Goal: Task Accomplishment & Management: Use online tool/utility

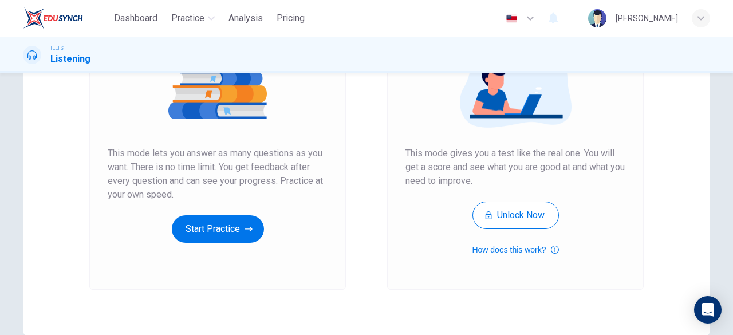
scroll to position [158, 0]
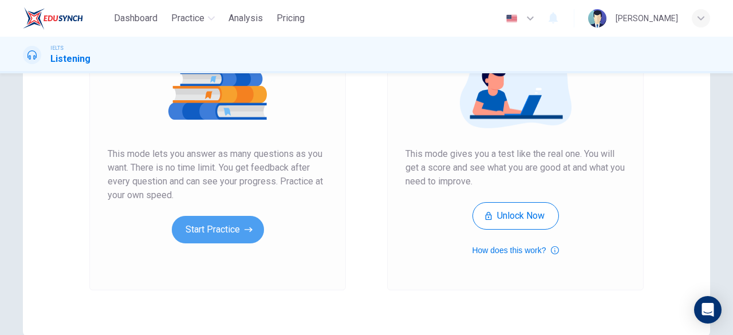
click at [183, 237] on button "Start Practice" at bounding box center [218, 229] width 92 height 27
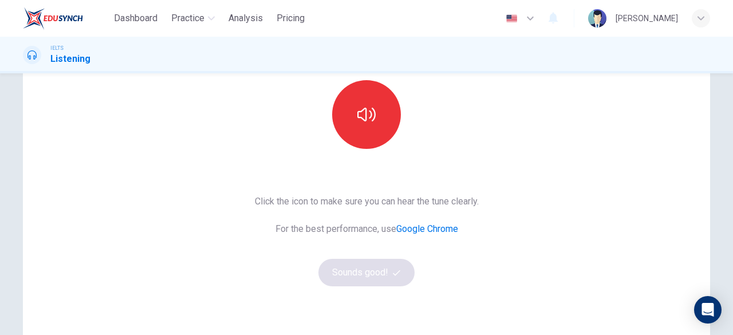
scroll to position [121, 0]
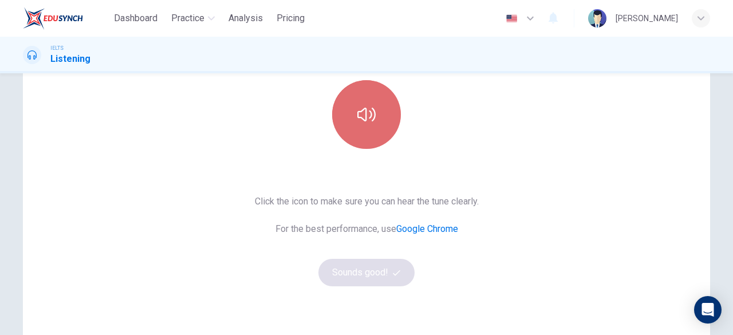
click at [335, 110] on button "button" at bounding box center [366, 114] width 69 height 69
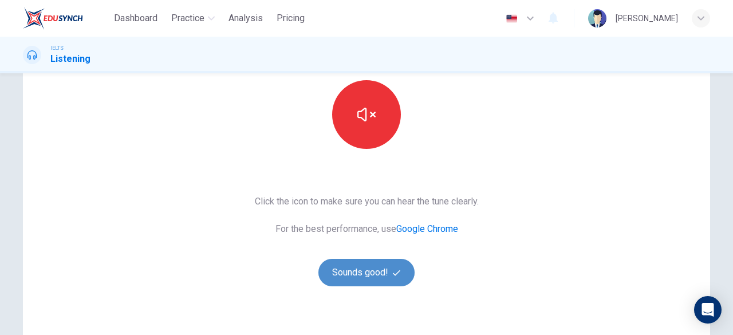
click at [359, 273] on button "Sounds good!" at bounding box center [366, 272] width 96 height 27
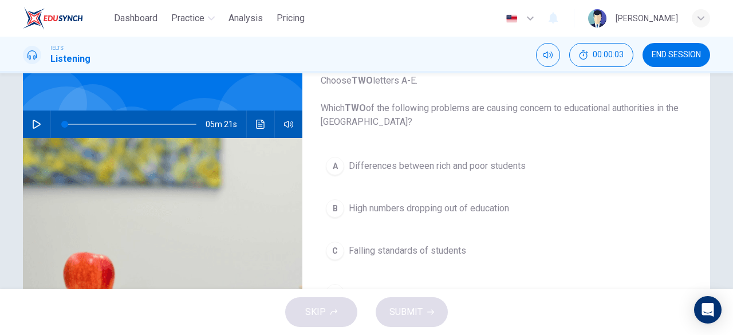
scroll to position [78, 0]
click at [33, 129] on button "button" at bounding box center [36, 123] width 18 height 27
click at [32, 133] on button "button" at bounding box center [36, 123] width 18 height 27
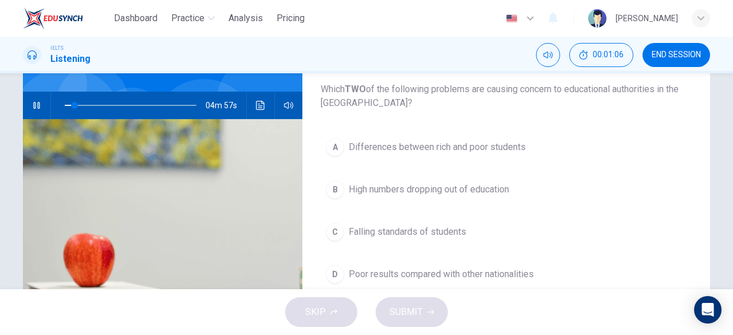
scroll to position [95, 0]
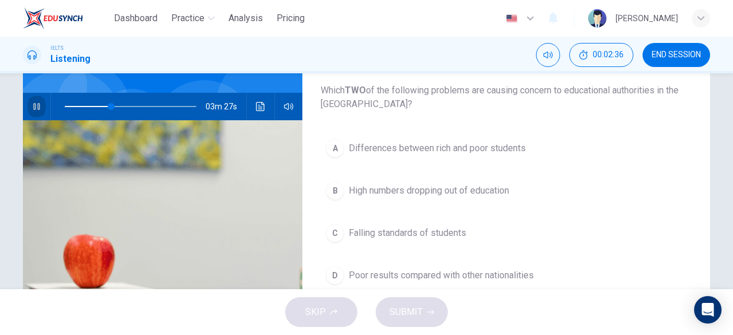
click at [39, 110] on button "button" at bounding box center [36, 106] width 18 height 27
drag, startPoint x: 106, startPoint y: 109, endPoint x: 58, endPoint y: 104, distance: 48.4
click at [61, 104] on span at bounding box center [64, 106] width 7 height 7
click at [34, 106] on icon "button" at bounding box center [36, 106] width 9 height 9
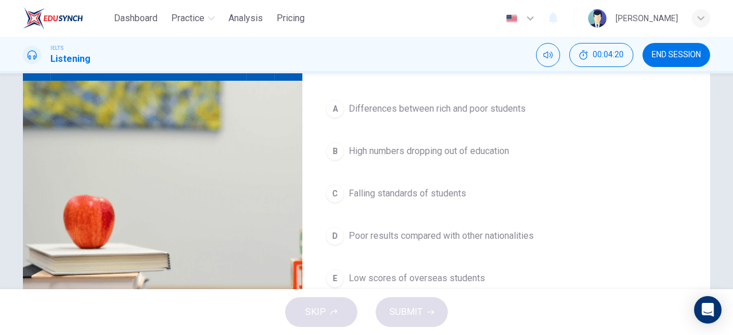
scroll to position [135, 0]
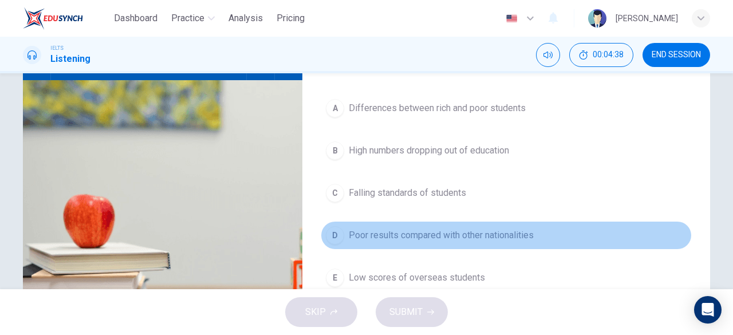
click at [377, 232] on span "Poor results compared with other nationalities" at bounding box center [441, 235] width 185 height 14
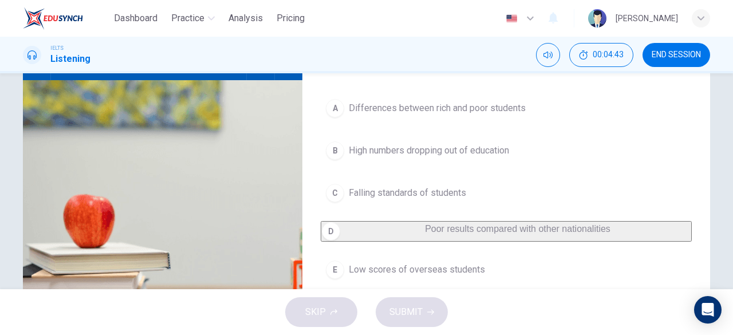
click at [471, 277] on span "Low scores of overseas students" at bounding box center [417, 270] width 136 height 14
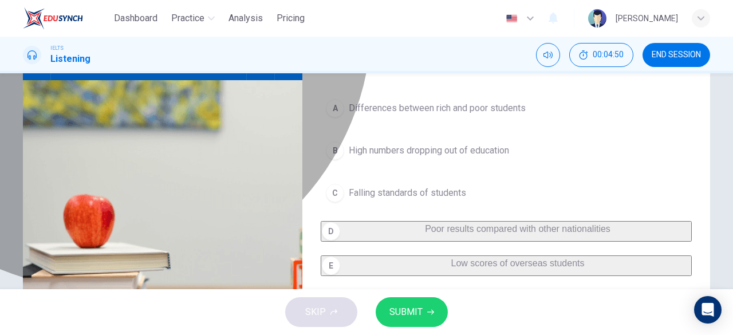
click at [425, 234] on span "Poor results compared with other nationalities" at bounding box center [517, 229] width 185 height 10
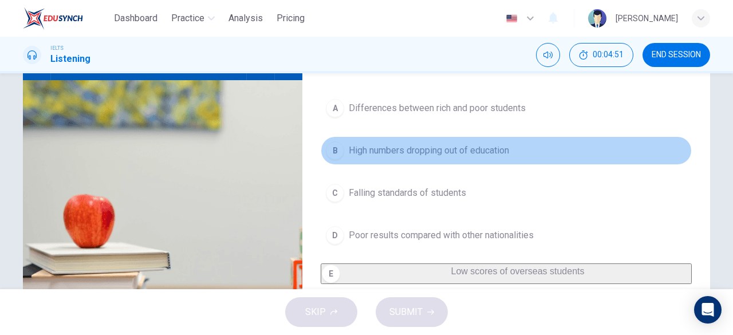
click at [445, 163] on button "B High numbers dropping out of education" at bounding box center [506, 150] width 371 height 29
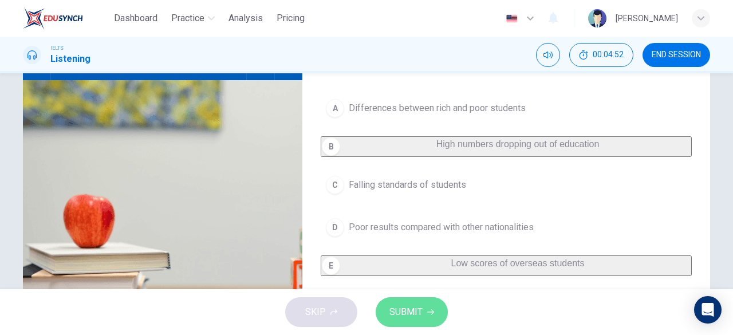
click at [427, 311] on icon "button" at bounding box center [430, 312] width 7 height 7
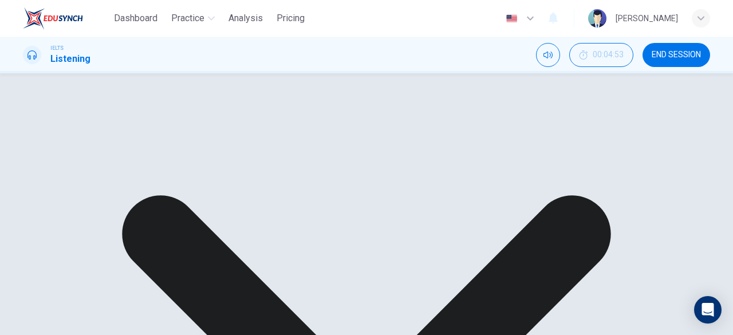
scroll to position [151, 0]
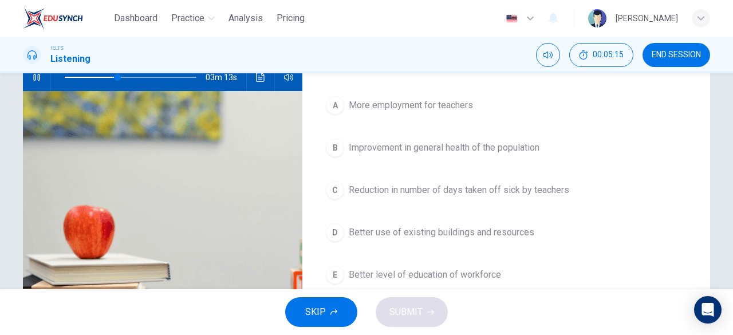
scroll to position [121, 0]
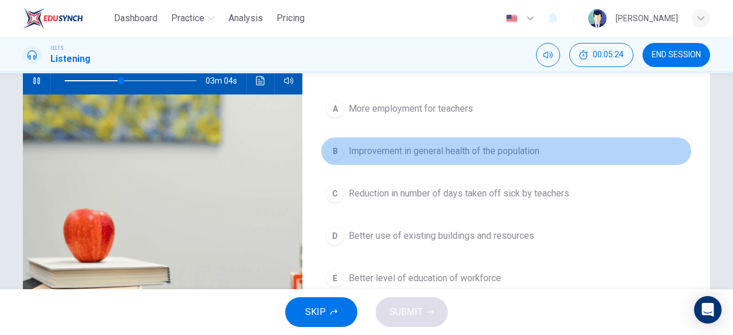
click at [419, 156] on span "Improvement in general health of the population" at bounding box center [444, 151] width 191 height 14
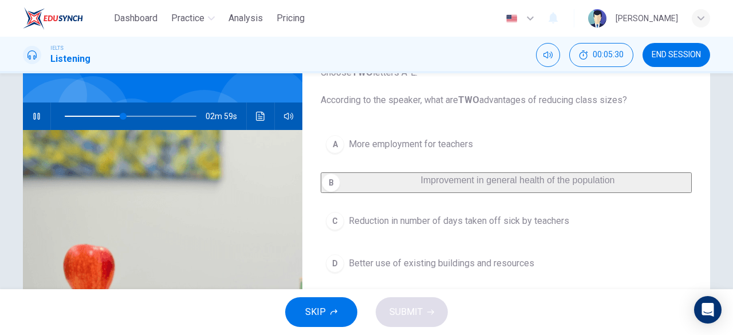
scroll to position [82, 0]
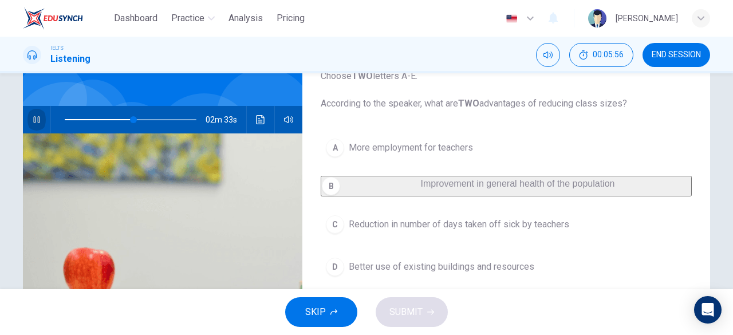
click at [35, 116] on icon "button" at bounding box center [36, 119] width 6 height 7
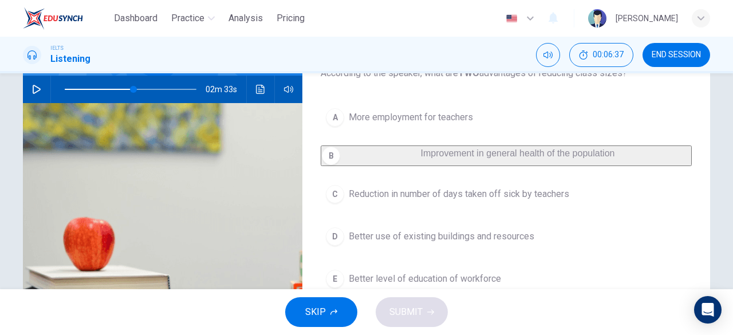
scroll to position [112, 0]
click at [96, 88] on span at bounding box center [131, 90] width 132 height 16
click at [27, 92] on button "button" at bounding box center [36, 89] width 18 height 27
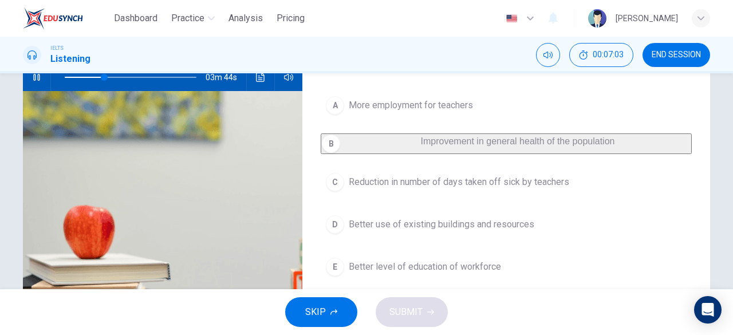
scroll to position [123, 0]
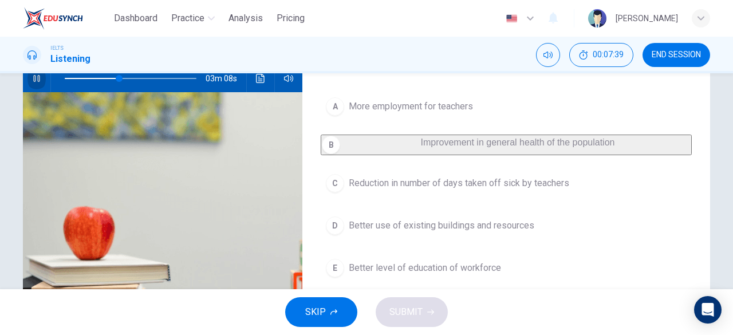
click at [33, 75] on icon "button" at bounding box center [36, 78] width 6 height 7
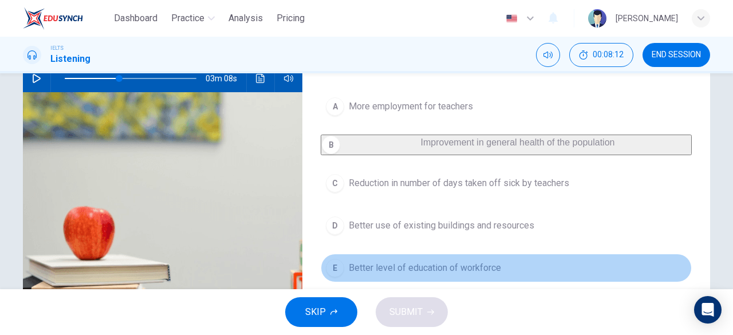
click at [418, 282] on button "E Better level of education of workforce" at bounding box center [506, 268] width 371 height 29
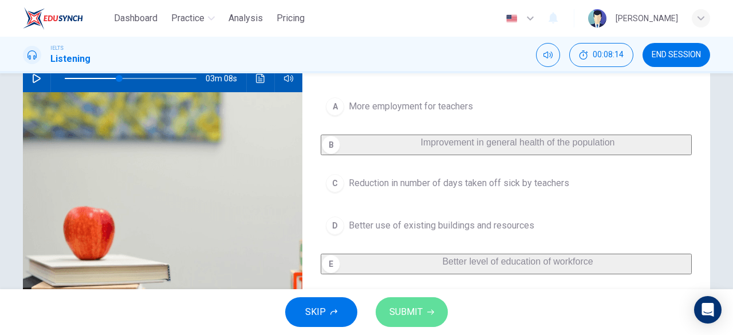
click at [416, 318] on span "SUBMIT" at bounding box center [405, 312] width 33 height 16
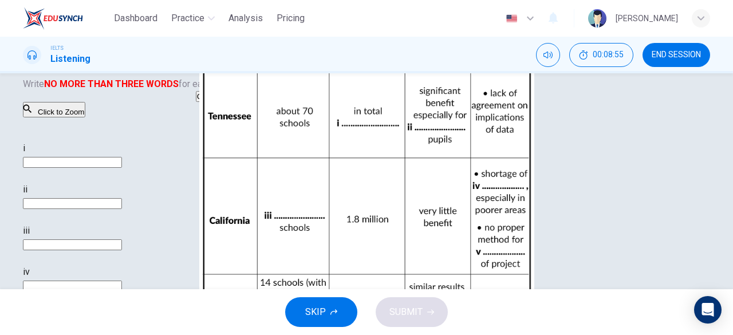
scroll to position [78, 0]
type input "45"
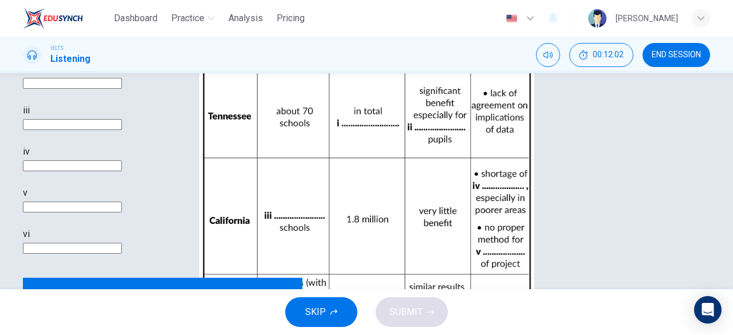
scroll to position [210, 0]
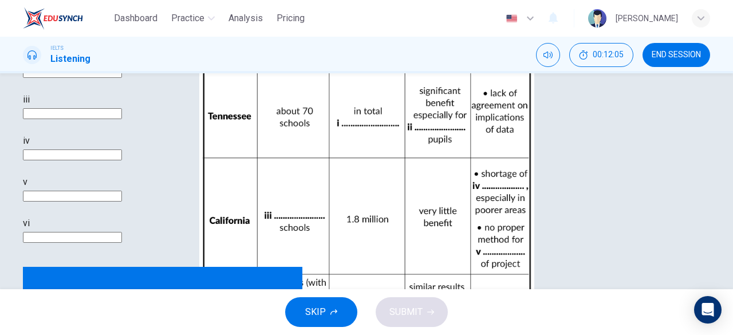
click at [122, 37] on input at bounding box center [72, 31] width 99 height 11
type input "100"
type input "6400"
type input "0"
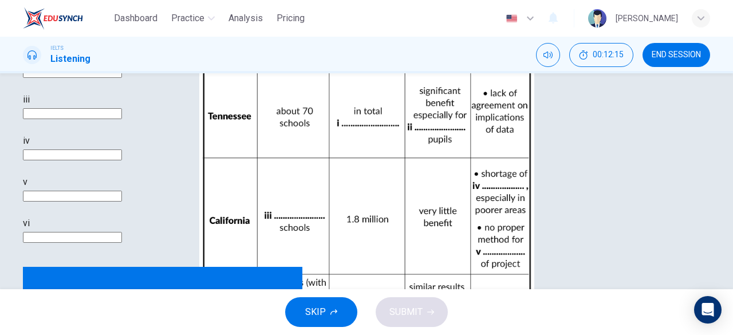
type input "6400"
click at [122, 119] on input at bounding box center [72, 113] width 99 height 11
type input "kindergarden"
click at [385, 264] on div "i 6400 ii iii kindergarden iv v vi" at bounding box center [227, 138] width 408 height 256
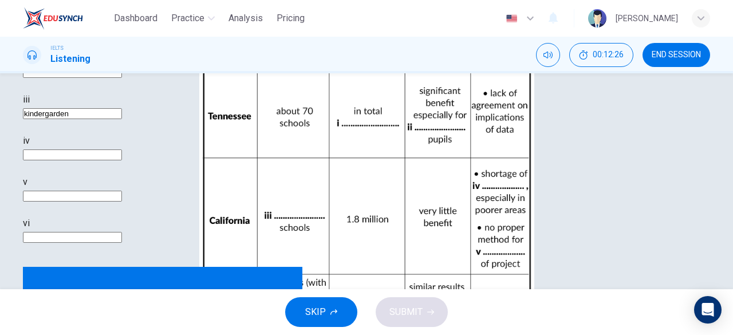
click at [122, 243] on input at bounding box center [72, 237] width 99 height 11
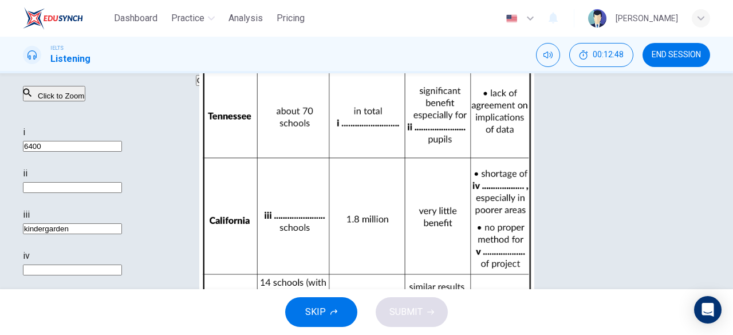
scroll to position [94, 0]
type input "poor"
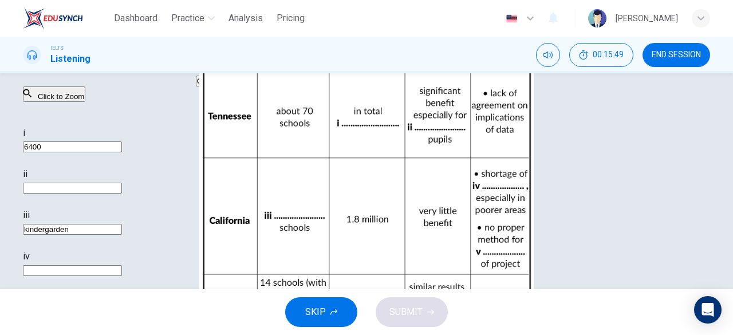
type input "85"
click at [122, 194] on input at bounding box center [72, 188] width 99 height 11
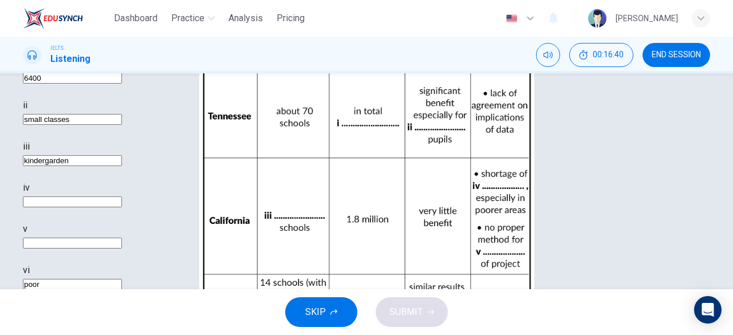
scroll to position [162, 0]
type input "small classes"
click at [122, 208] on input at bounding box center [72, 202] width 99 height 11
type input "teacher"
click at [122, 249] on input at bounding box center [72, 243] width 99 height 11
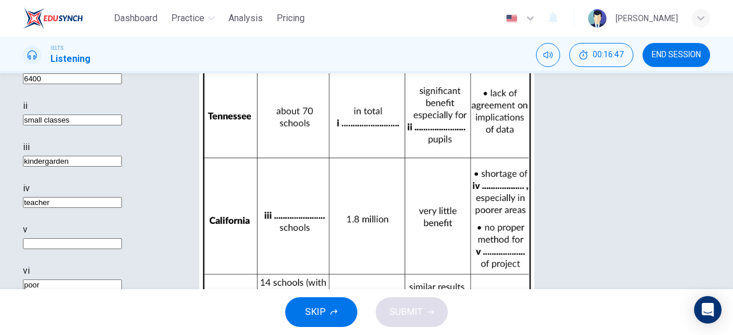
type input "85"
type input "ev"
type input "85"
type input "eva;"
type input "85"
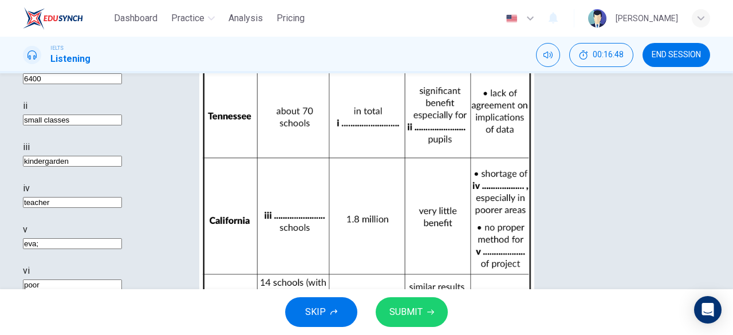
type input "eva;u"
type input "85"
type input "eva;ua"
type input "85"
type input "eva;ua"
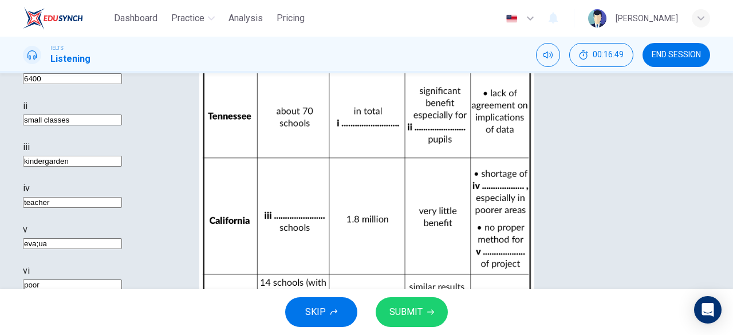
type input "85"
type input "eva;uat"
type input "85"
type input "eva;uatio"
type input "85"
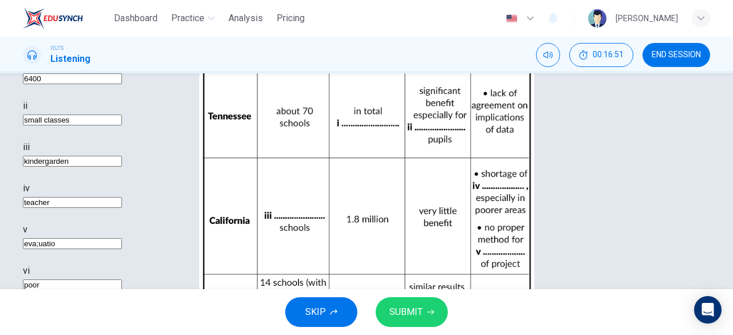
type input "eva;uation"
click at [122, 249] on input "eva;uation" at bounding box center [72, 243] width 99 height 11
type input "85"
type input "eva;u\\ation"
type input "85"
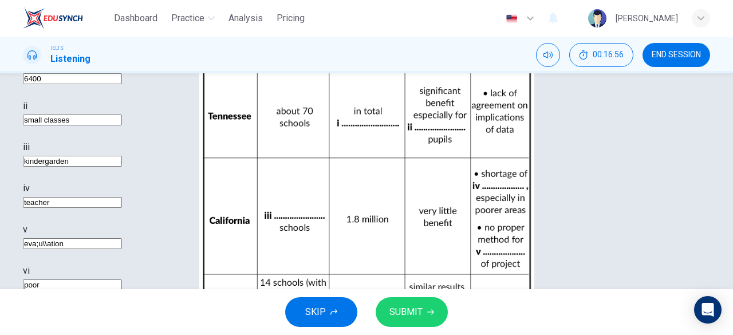
type input "eva;u\ation"
type input "85"
type input "eva;ation"
type input "85"
type input "evaation"
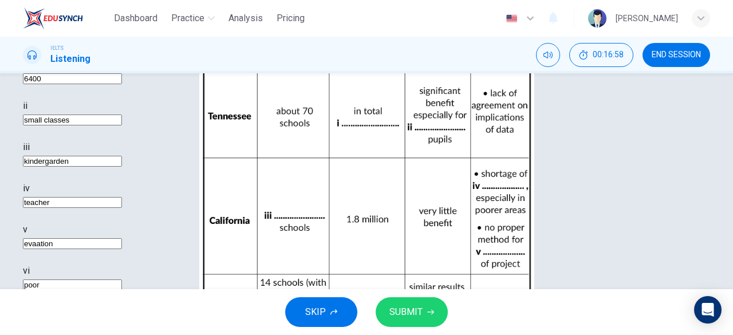
type input "85"
type input "evalation"
type input "85"
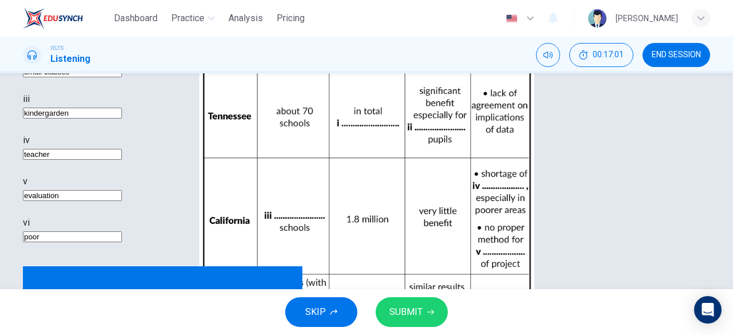
type input "evaluation"
click at [417, 305] on span "SUBMIT" at bounding box center [405, 312] width 33 height 16
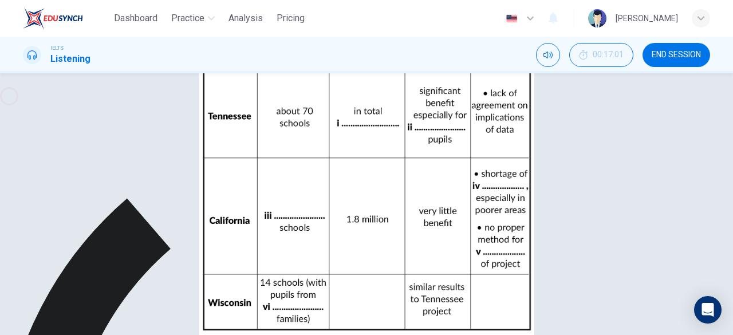
type input "85"
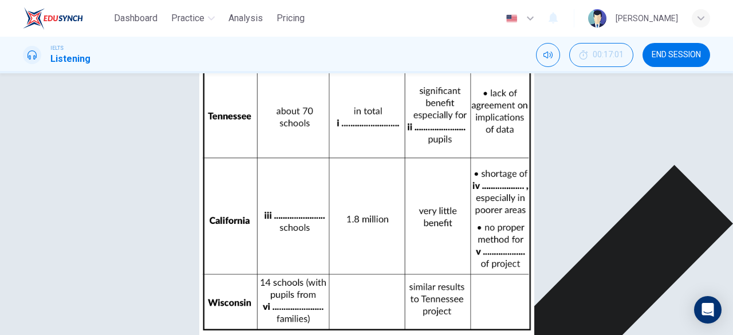
scroll to position [228, 0]
